Goal: Task Accomplishment & Management: Use online tool/utility

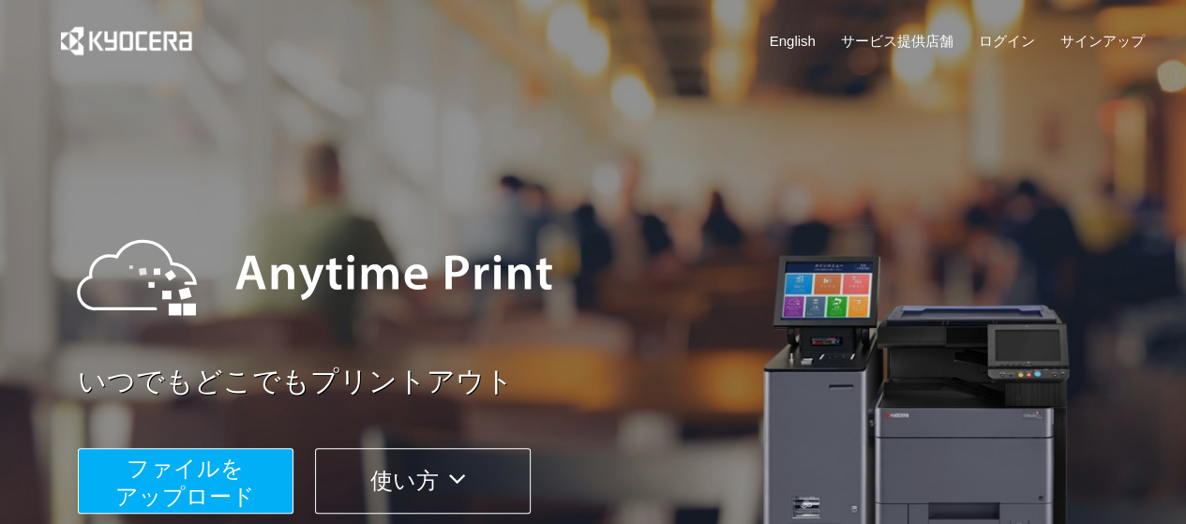
click at [227, 494] on span "ファイルを ​​アップロード" at bounding box center [185, 482] width 140 height 53
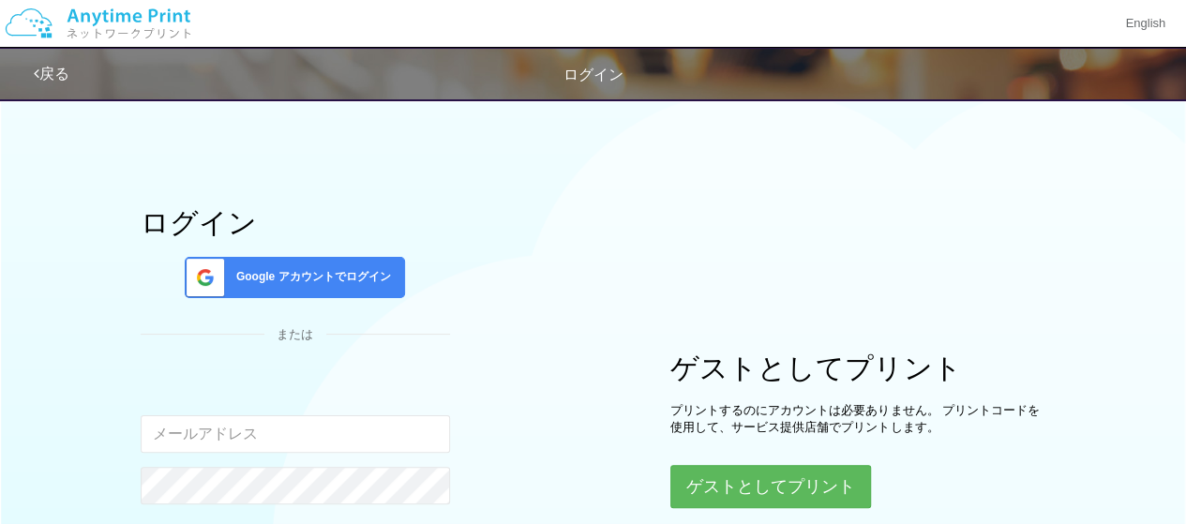
type input "[EMAIL_ADDRESS][DOMAIN_NAME]"
click at [564, 466] on div "ログイン Google アカウントでログイン または 入力されたメールアドレスまたはパスワードが正しくありません。 [EMAIL_ADDRESS][DOMAI…" at bounding box center [593, 370] width 1125 height 565
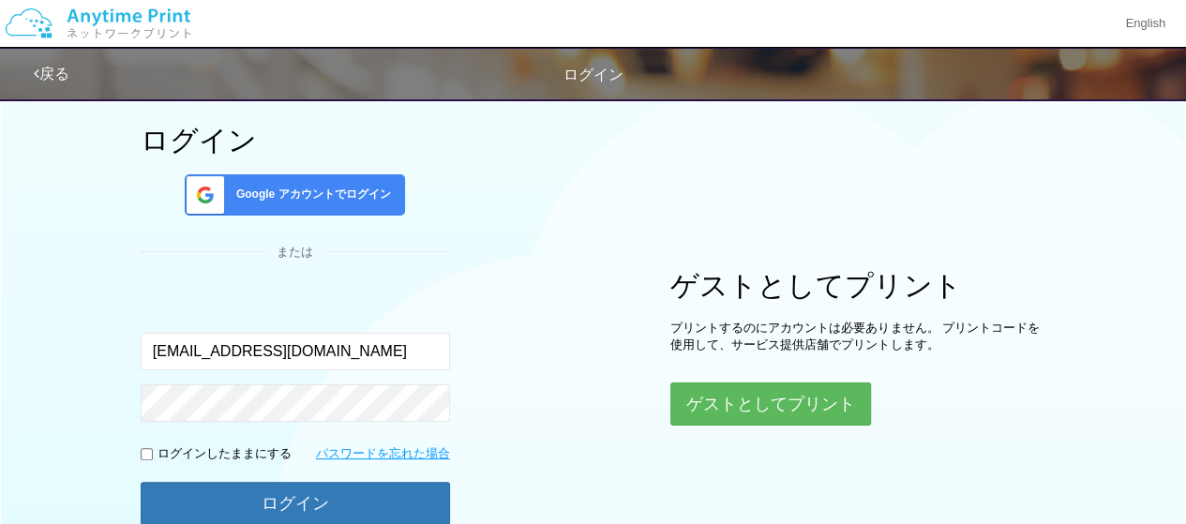
scroll to position [112, 0]
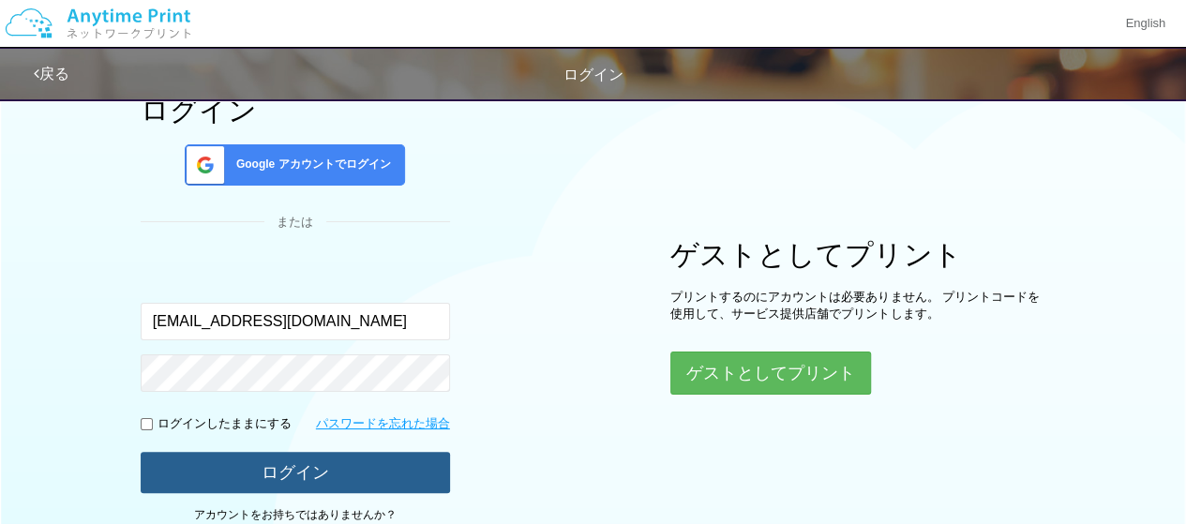
click at [394, 454] on button "ログイン" at bounding box center [295, 472] width 309 height 41
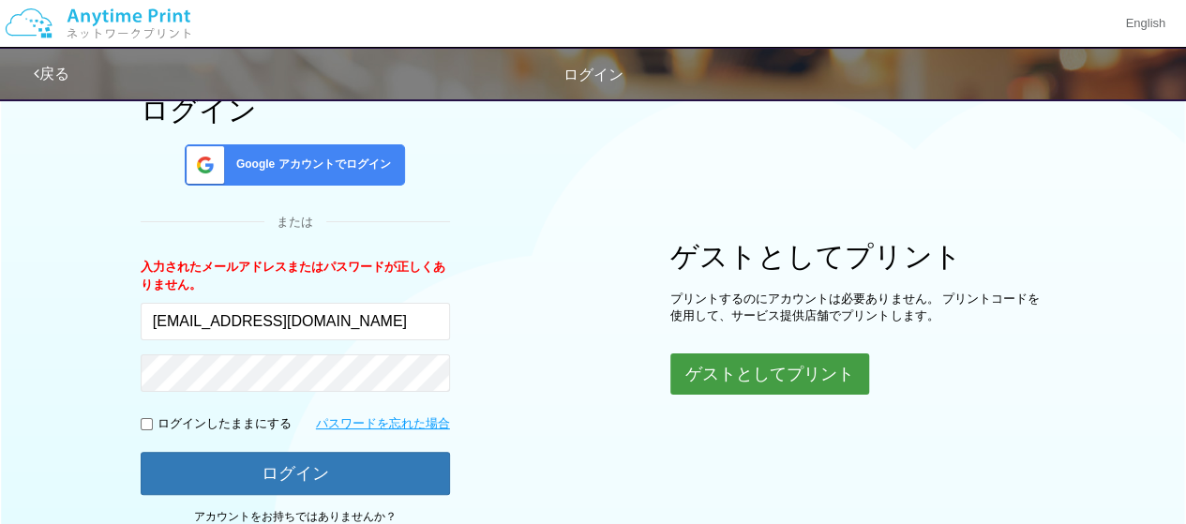
click at [772, 386] on button "ゲストとしてプリント" at bounding box center [769, 373] width 199 height 41
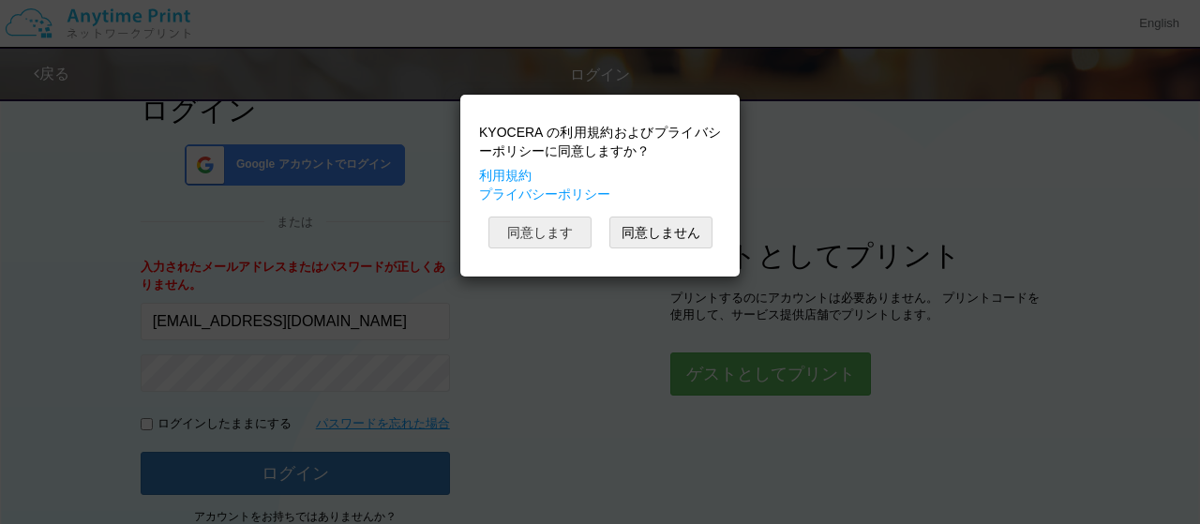
click at [568, 233] on button "同意します" at bounding box center [539, 233] width 103 height 32
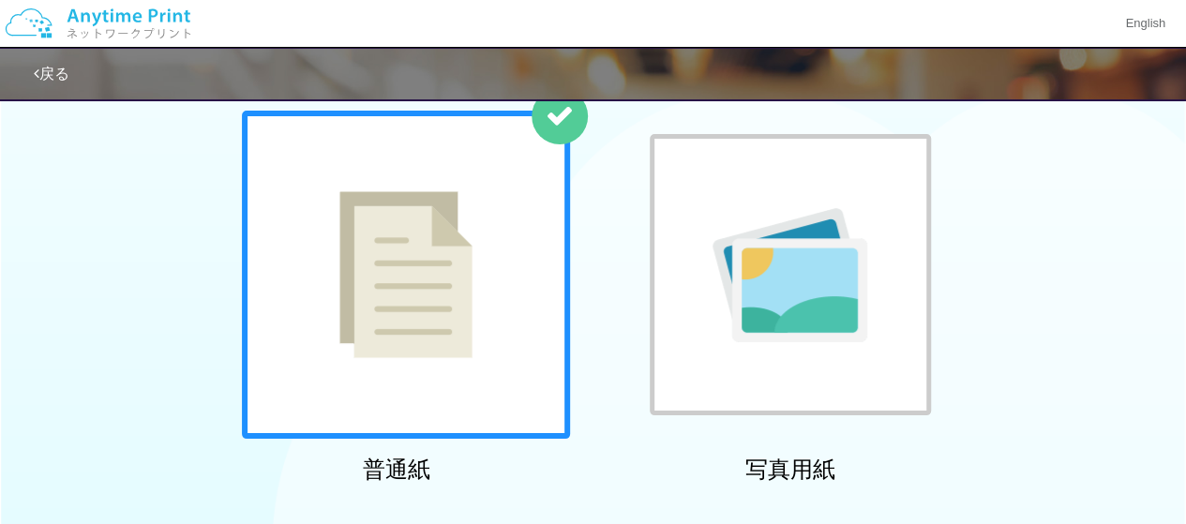
click at [448, 278] on img at bounding box center [405, 274] width 133 height 167
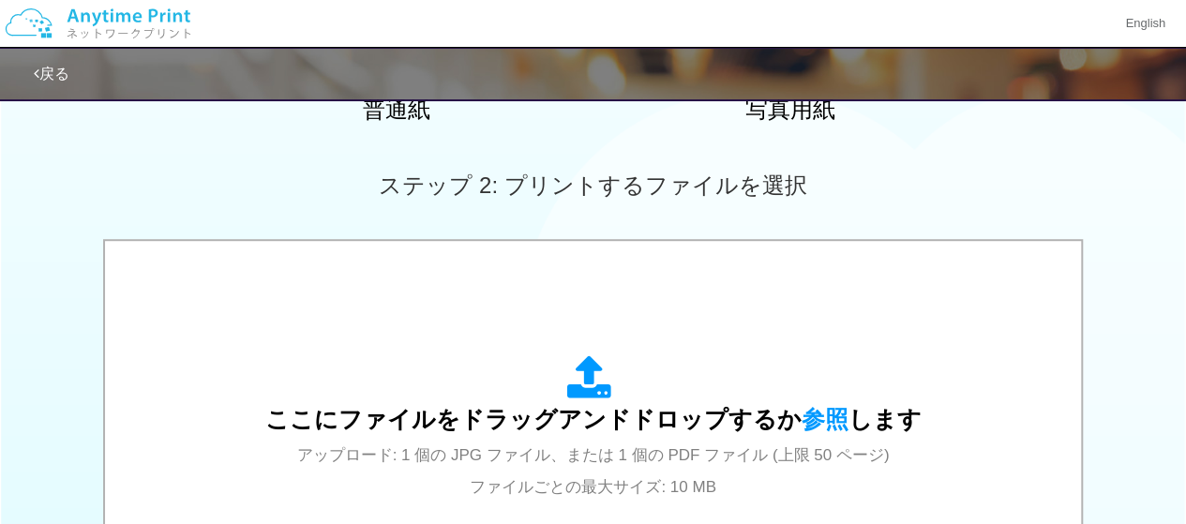
scroll to position [480, 0]
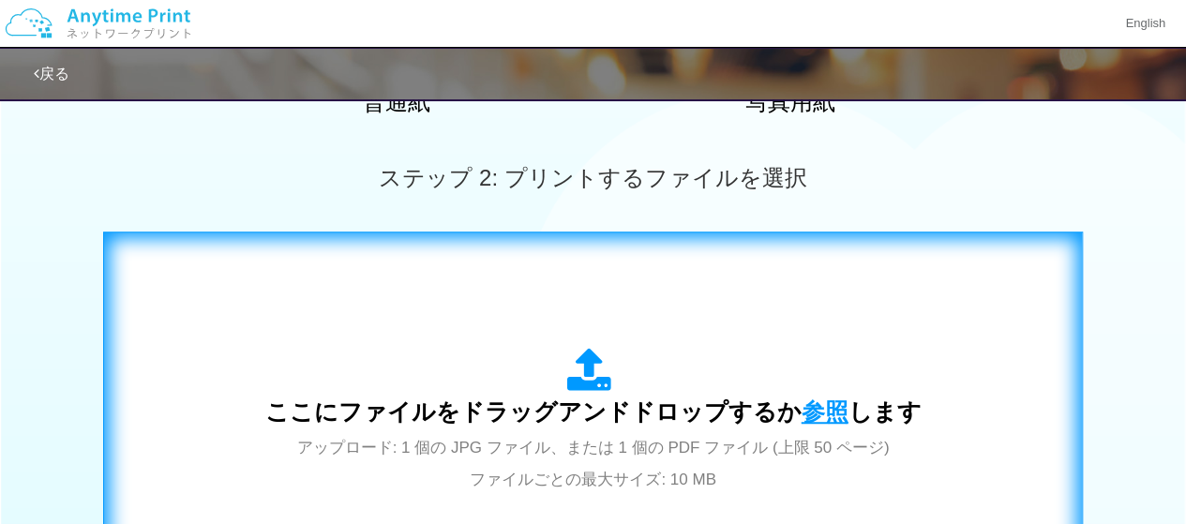
click at [819, 424] on span "参照" at bounding box center [824, 411] width 47 height 26
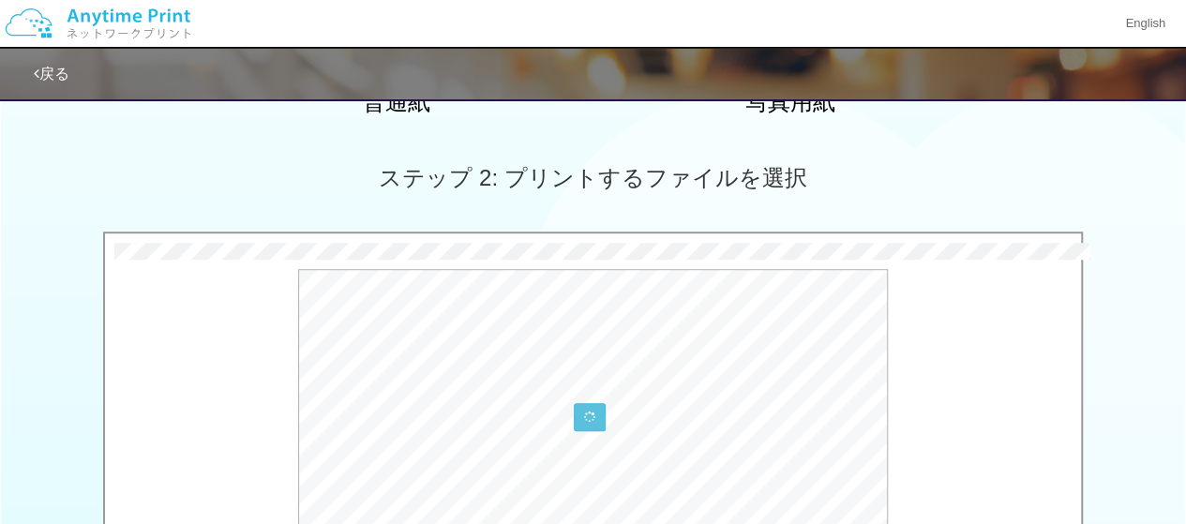
scroll to position [814, 0]
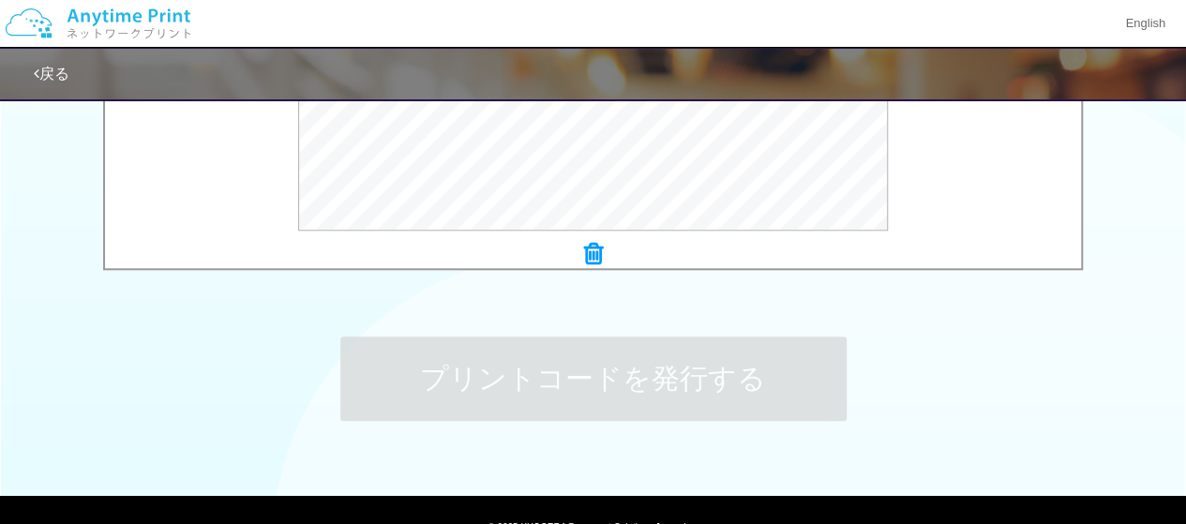
click at [502, 306] on div "プリントコードを発行する" at bounding box center [593, 378] width 562 height 197
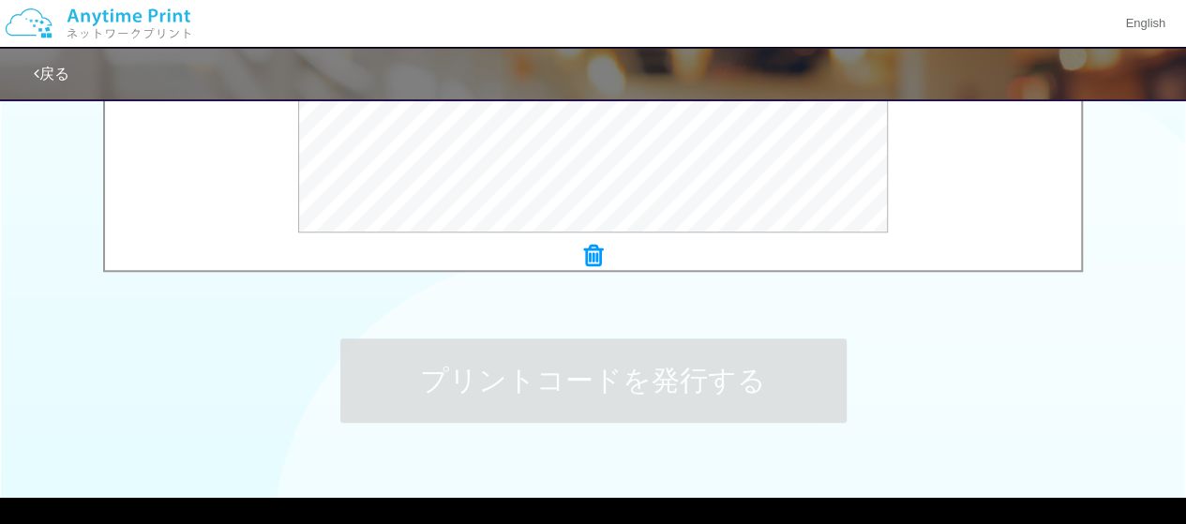
scroll to position [901, 0]
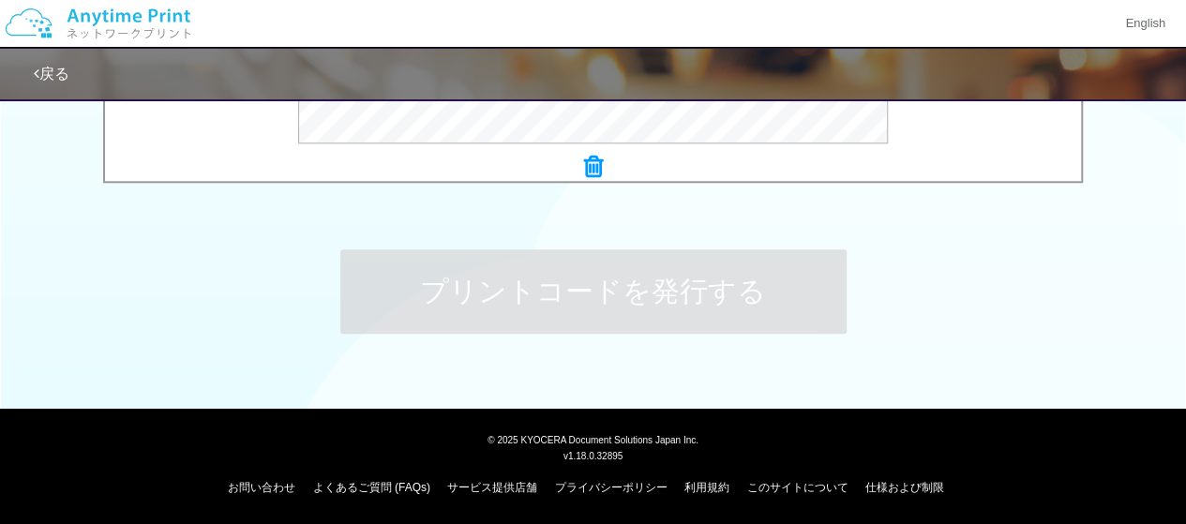
click at [533, 244] on div "プリントコードを発行する" at bounding box center [593, 291] width 562 height 197
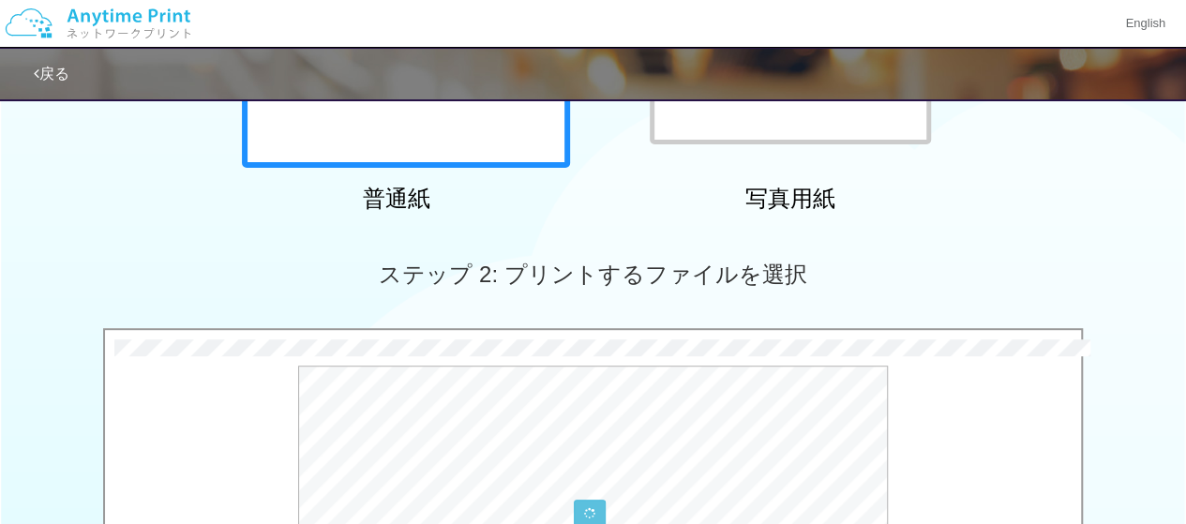
scroll to position [301, 0]
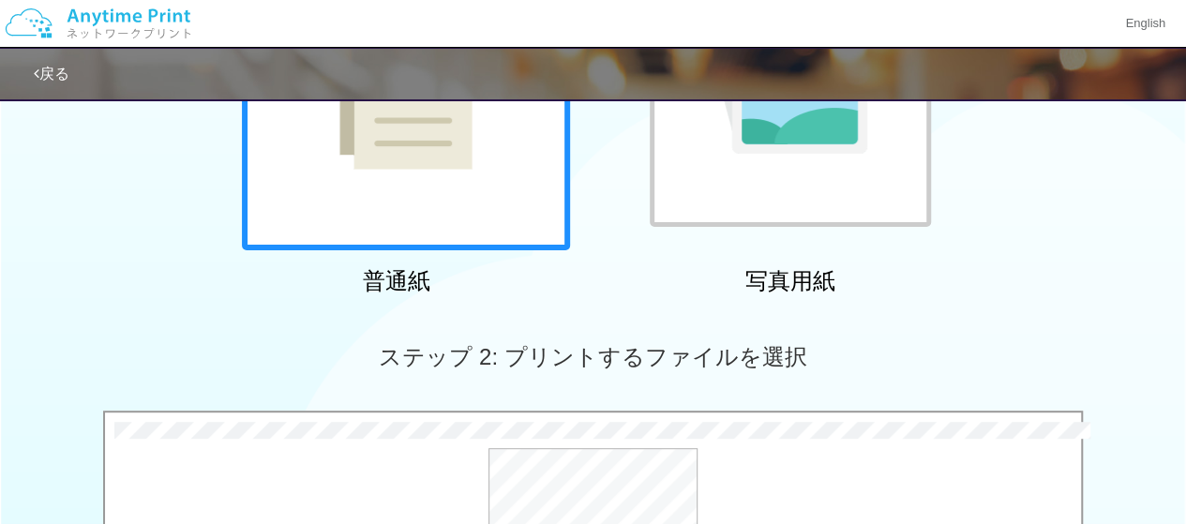
click at [533, 244] on div at bounding box center [406, 86] width 328 height 328
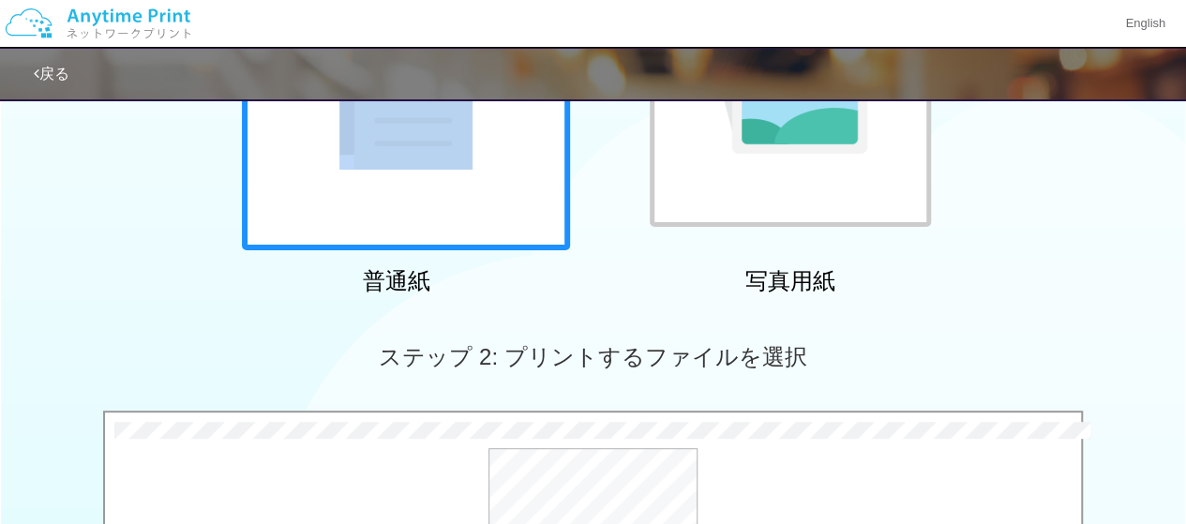
click at [533, 244] on div at bounding box center [406, 86] width 328 height 328
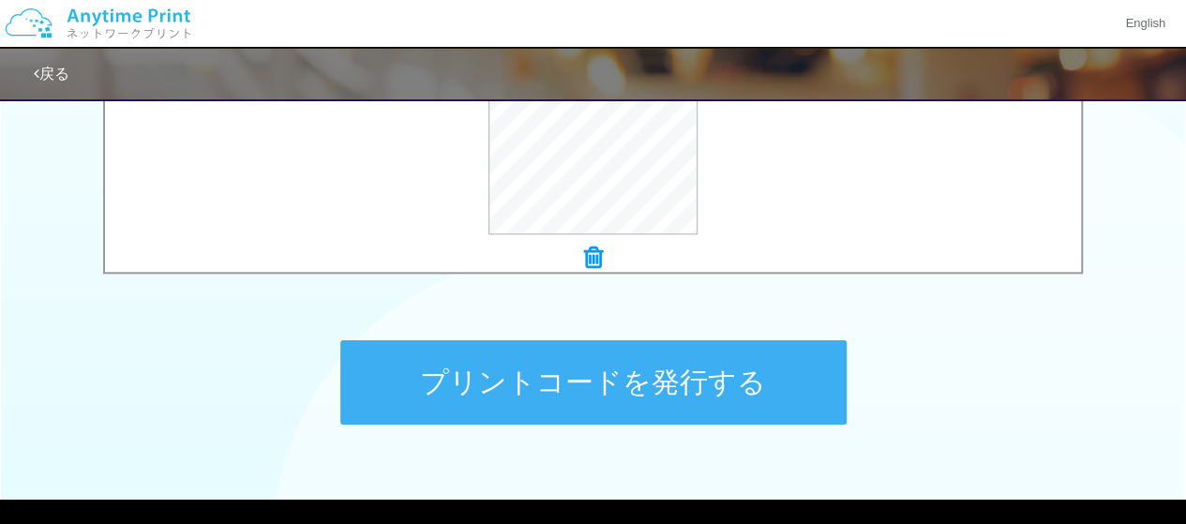
scroll to position [863, 0]
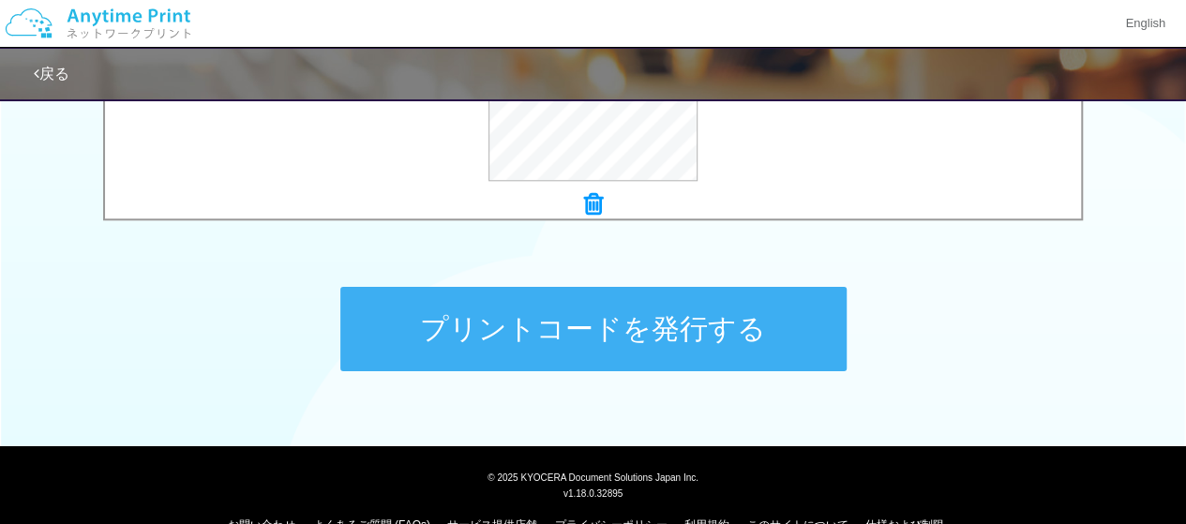
click at [540, 311] on button "プリントコードを発行する" at bounding box center [593, 329] width 506 height 84
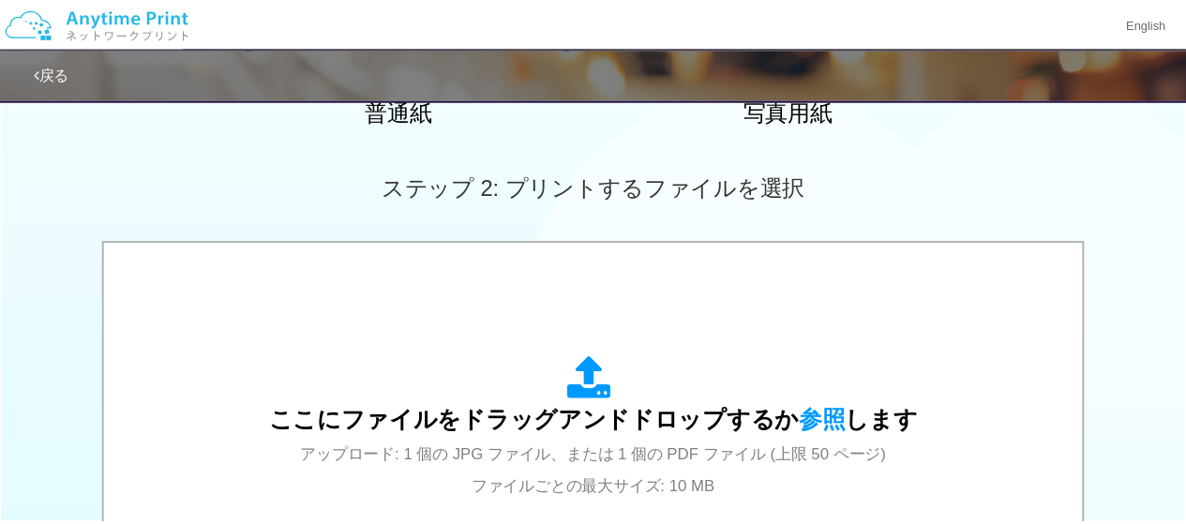
scroll to position [525, 0]
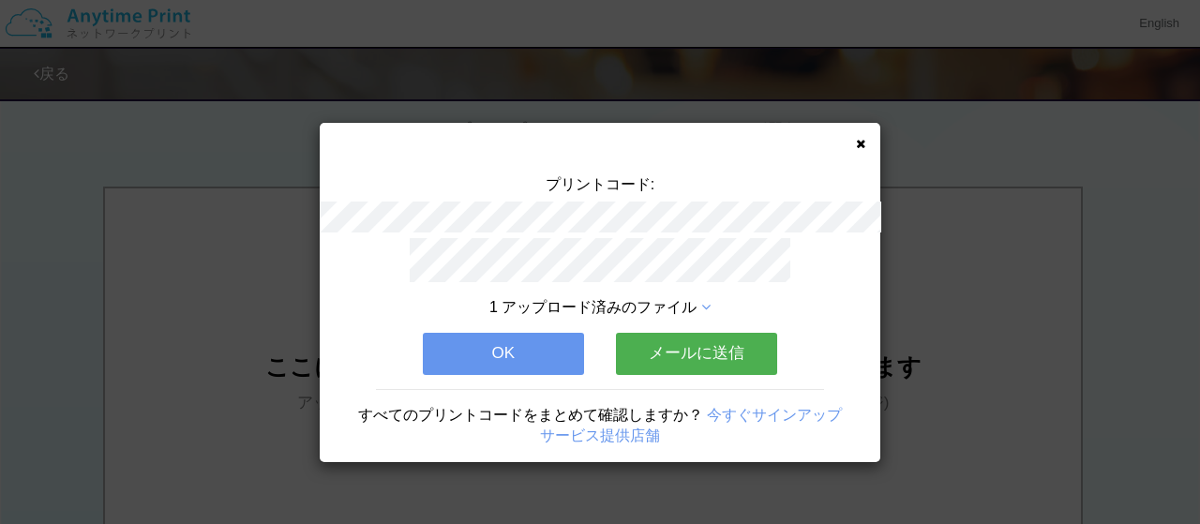
click at [527, 341] on button "OK" at bounding box center [503, 353] width 161 height 41
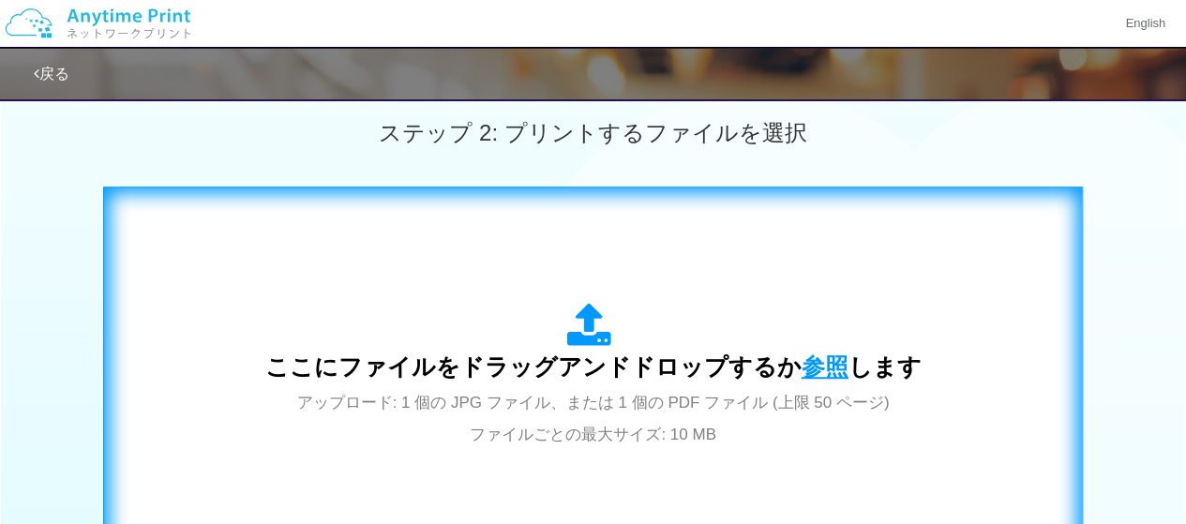
click at [829, 366] on span "参照" at bounding box center [824, 366] width 47 height 26
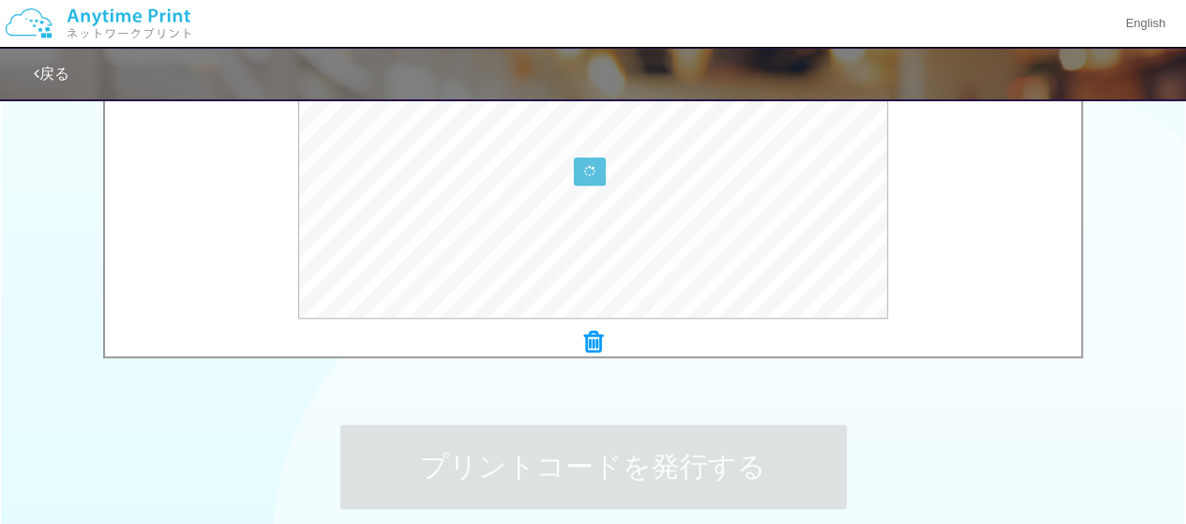
scroll to position [724, 0]
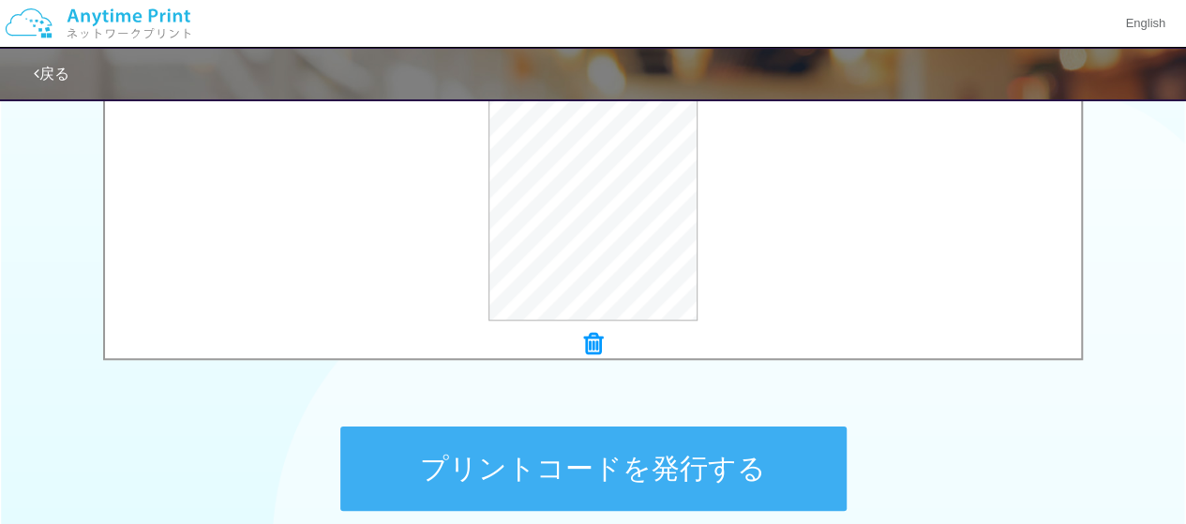
click at [561, 479] on button "プリントコードを発行する" at bounding box center [593, 468] width 506 height 84
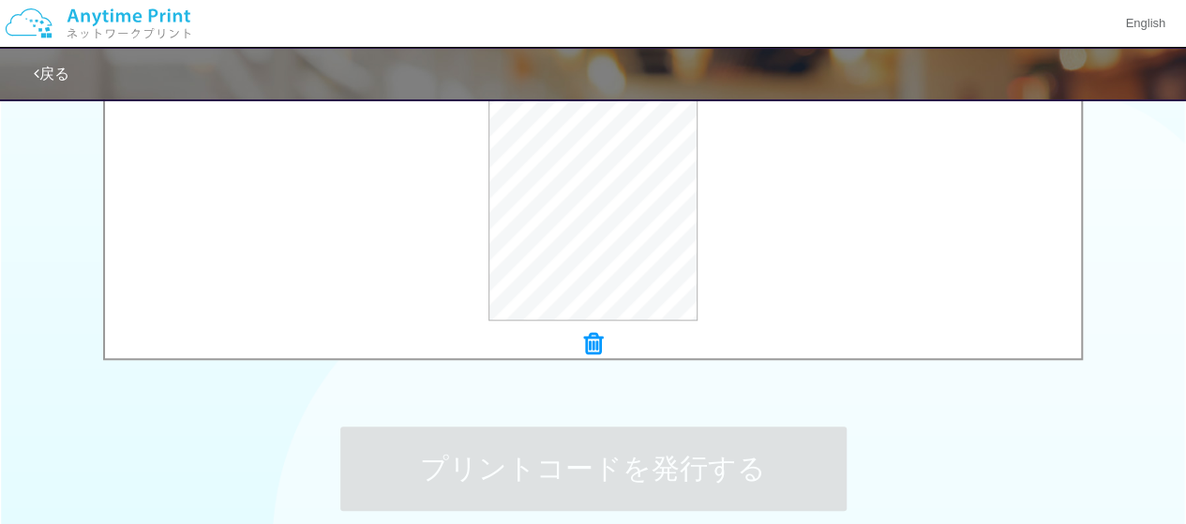
scroll to position [0, 0]
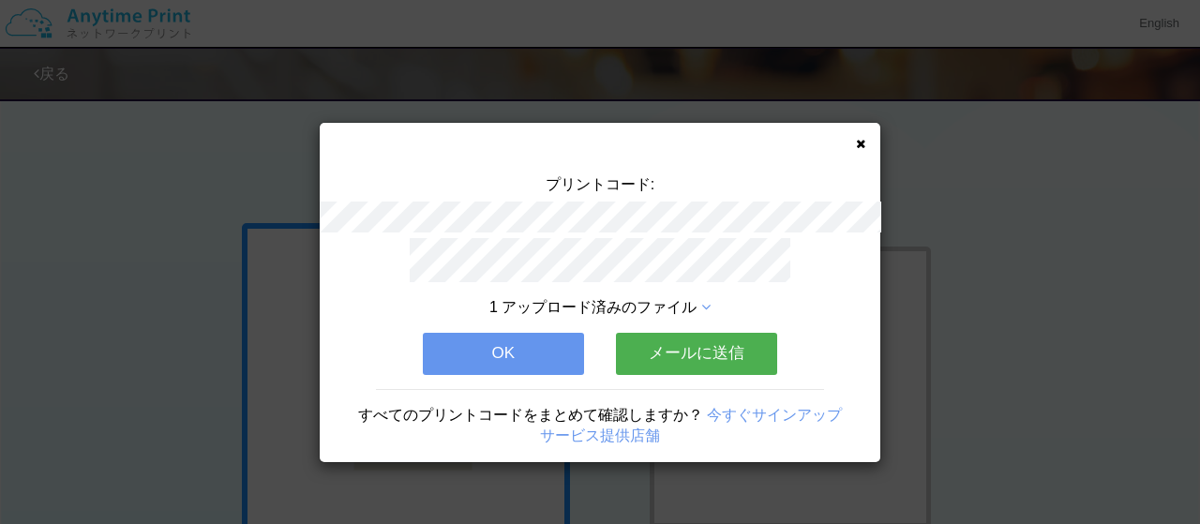
click at [508, 337] on button "OK" at bounding box center [503, 353] width 161 height 41
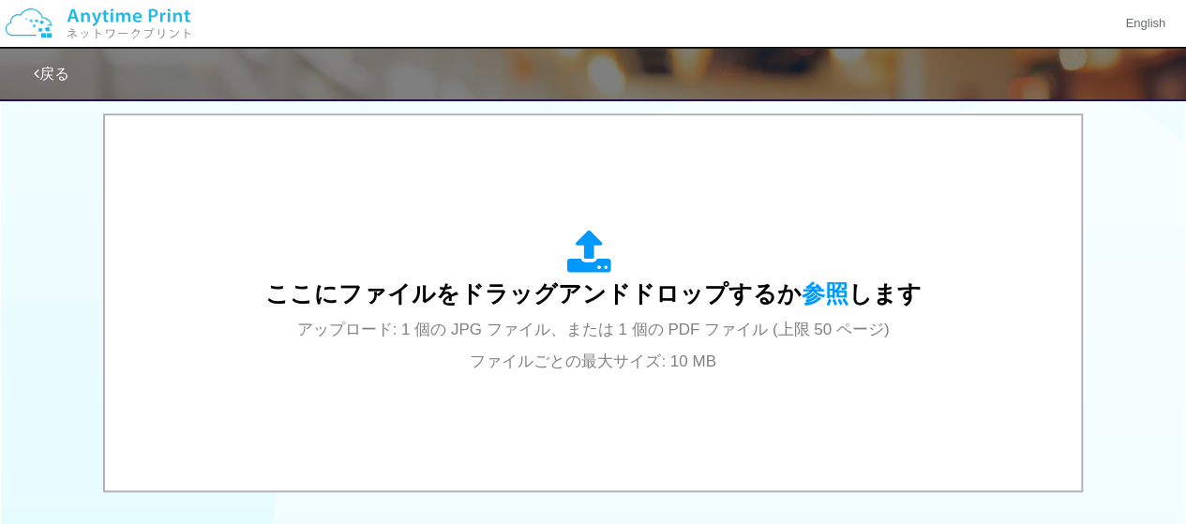
scroll to position [638, 0]
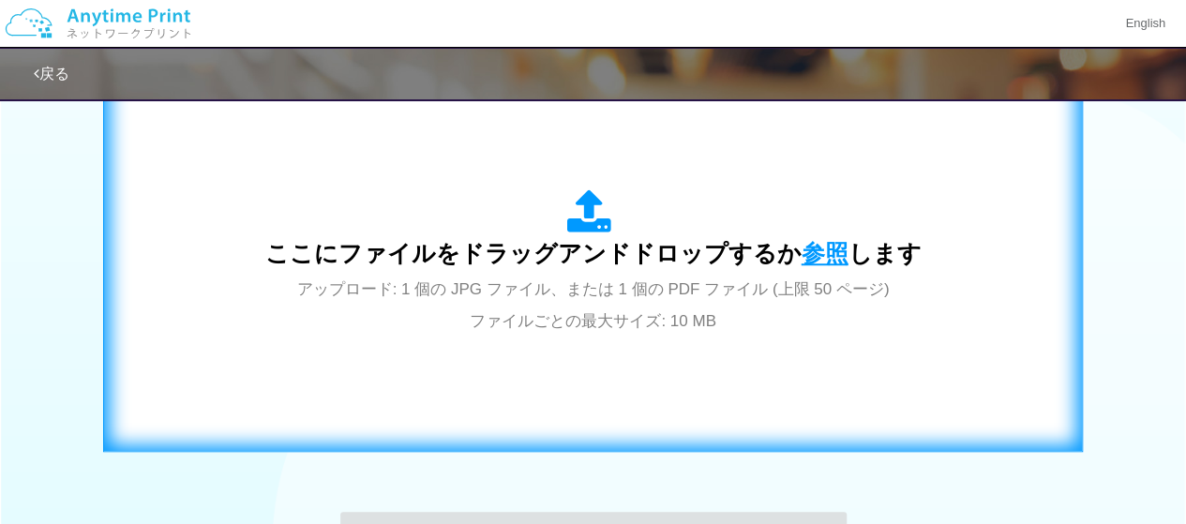
click at [810, 249] on span "参照" at bounding box center [824, 253] width 47 height 26
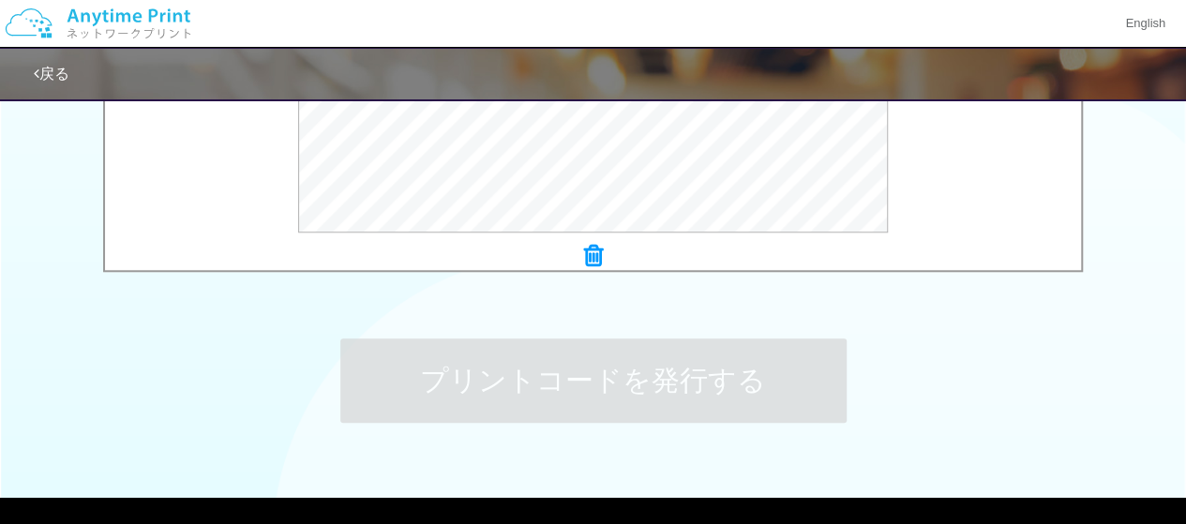
scroll to position [819, 0]
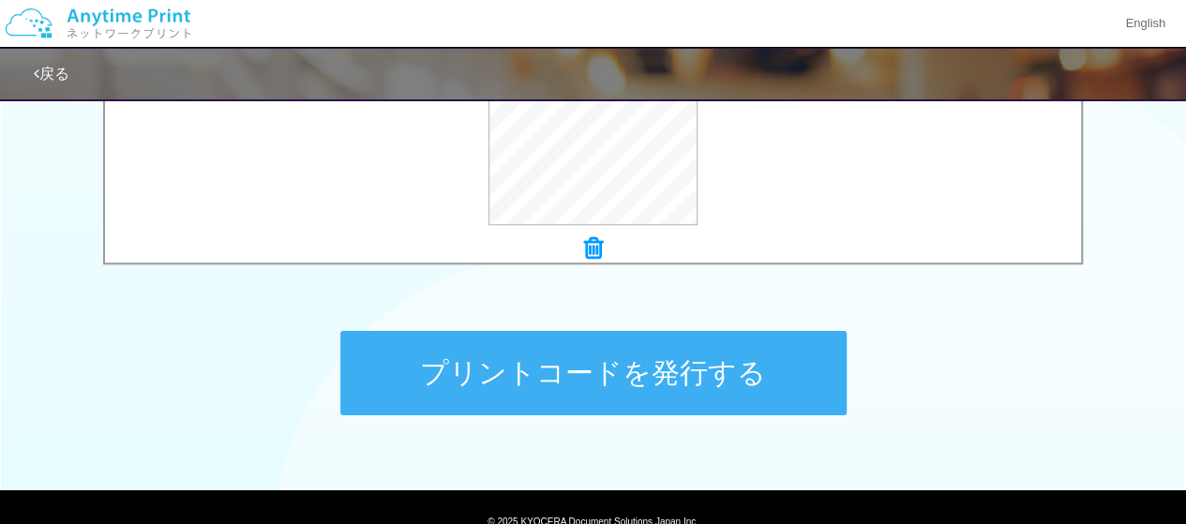
click at [605, 382] on button "プリントコードを発行する" at bounding box center [593, 373] width 506 height 84
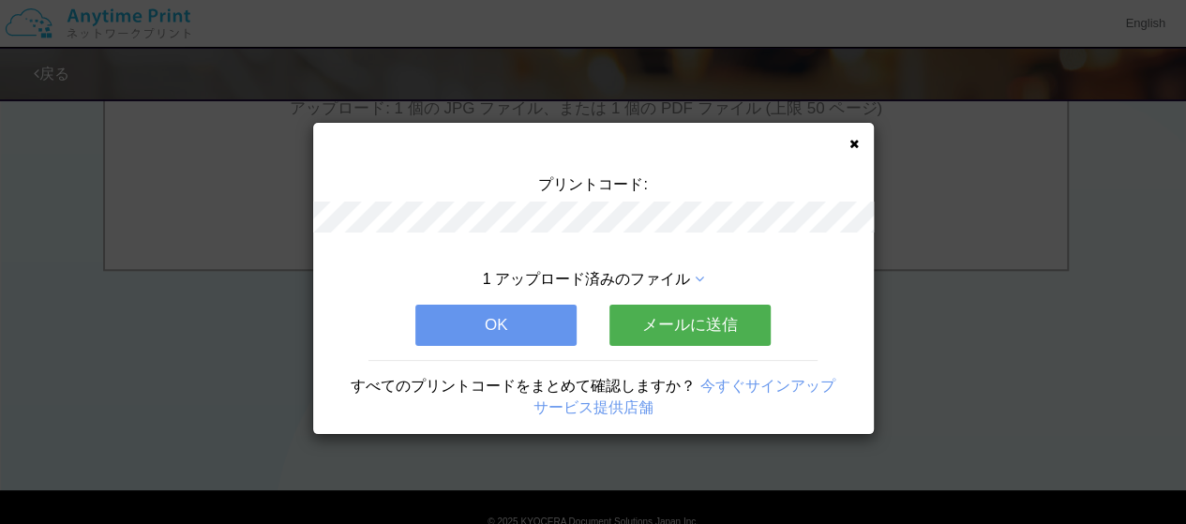
scroll to position [0, 0]
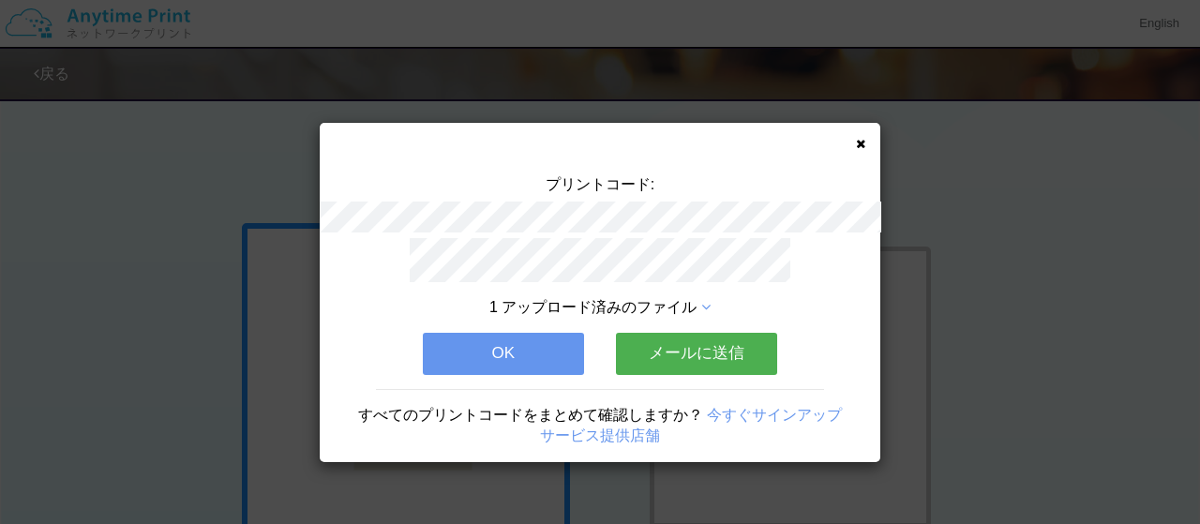
click at [462, 333] on button "OK" at bounding box center [503, 353] width 161 height 41
